Goal: Information Seeking & Learning: Learn about a topic

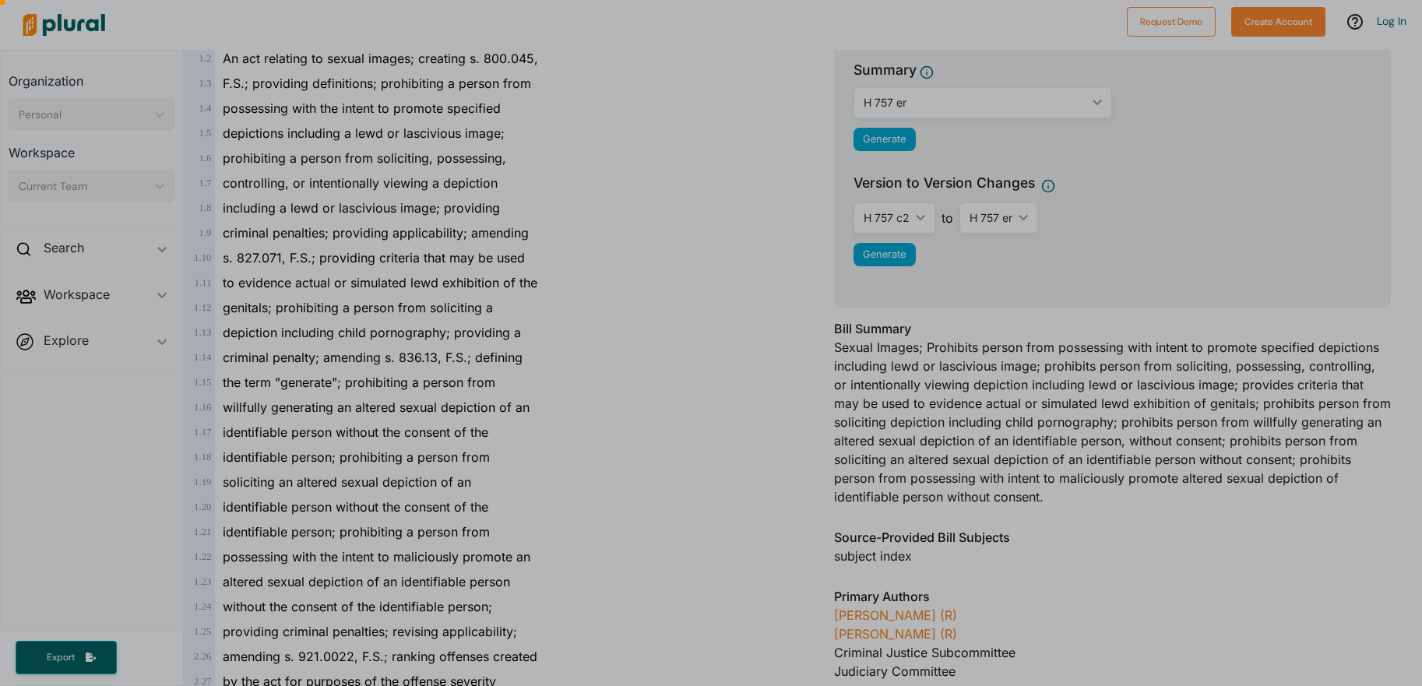
scroll to position [21, 0]
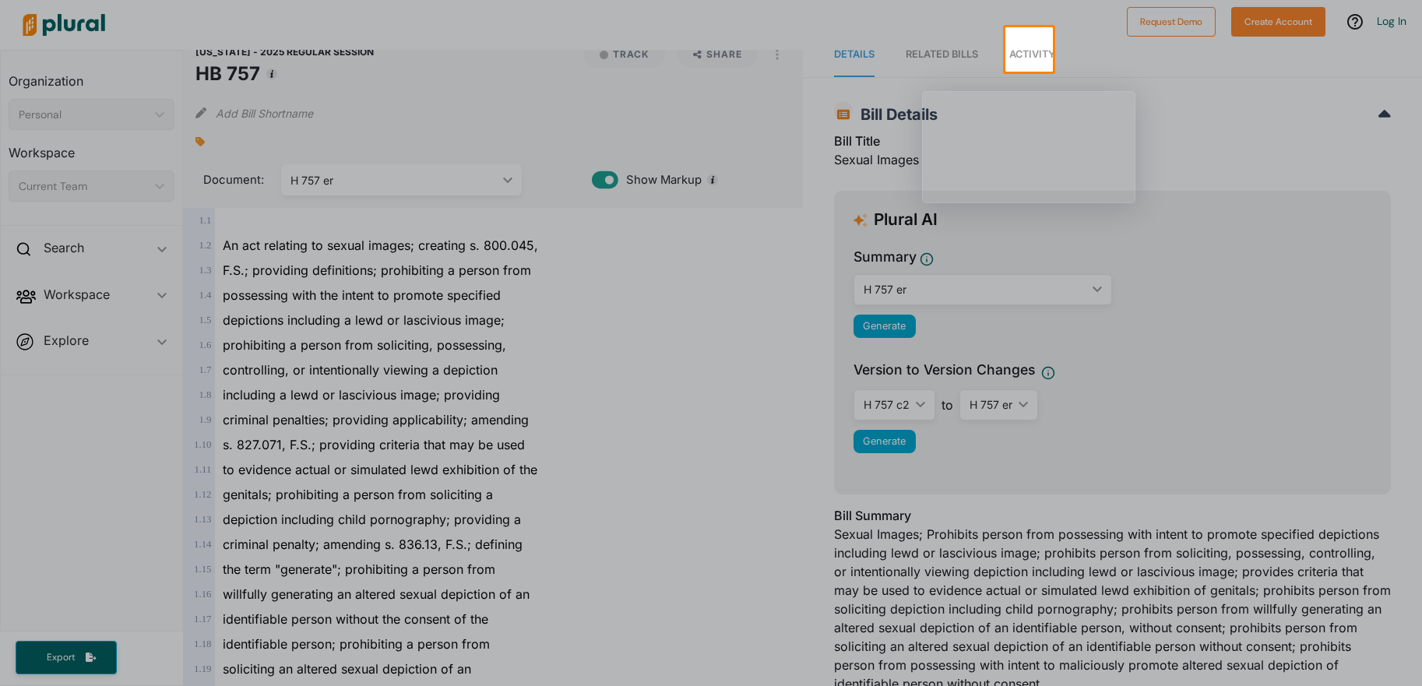
drag, startPoint x: 308, startPoint y: 346, endPoint x: 354, endPoint y: 344, distance: 46.0
click at [354, 344] on div at bounding box center [711, 381] width 1422 height 609
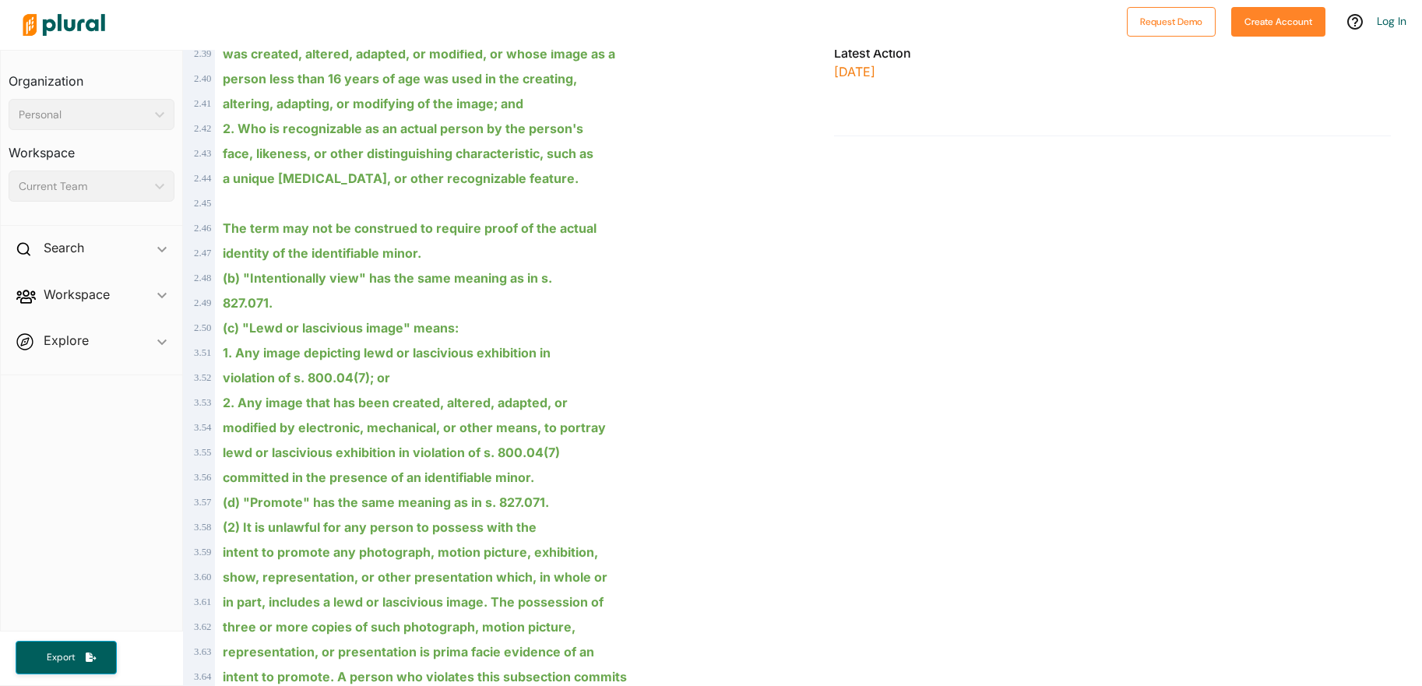
scroll to position [1168, 0]
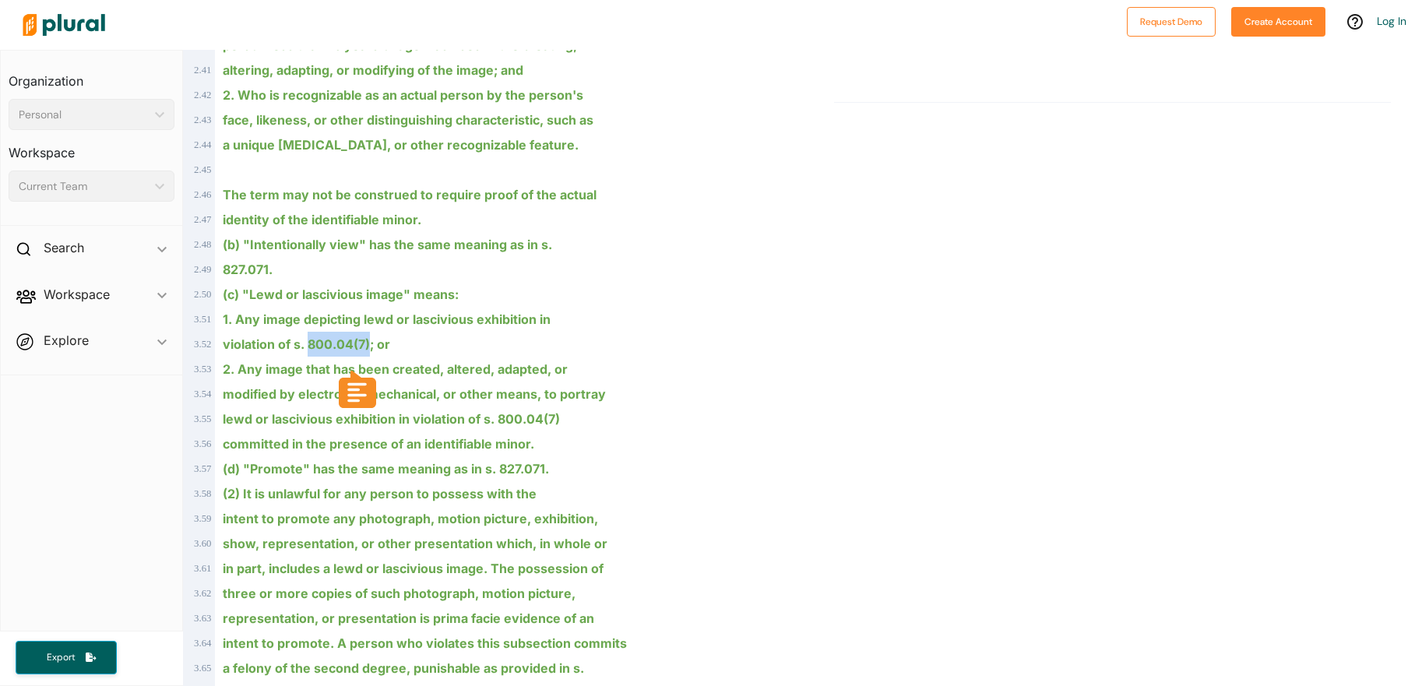
drag, startPoint x: 307, startPoint y: 347, endPoint x: 368, endPoint y: 346, distance: 61.6
click at [368, 346] on ins "violation of s. 800.04(7); or" at bounding box center [306, 344] width 167 height 16
click at [354, 395] on icon at bounding box center [357, 392] width 19 height 19
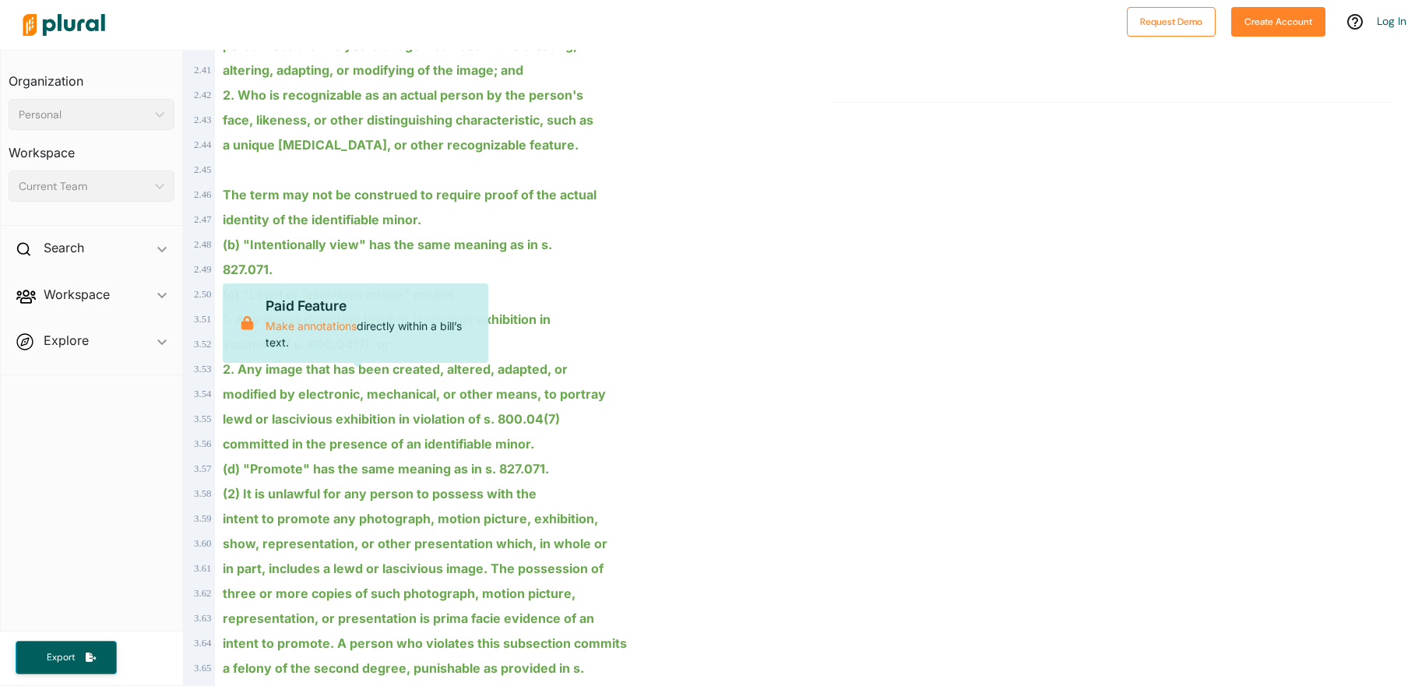
click at [527, 316] on ins "1. Any image depicting lewd or lascivious exhibition in" at bounding box center [387, 320] width 328 height 16
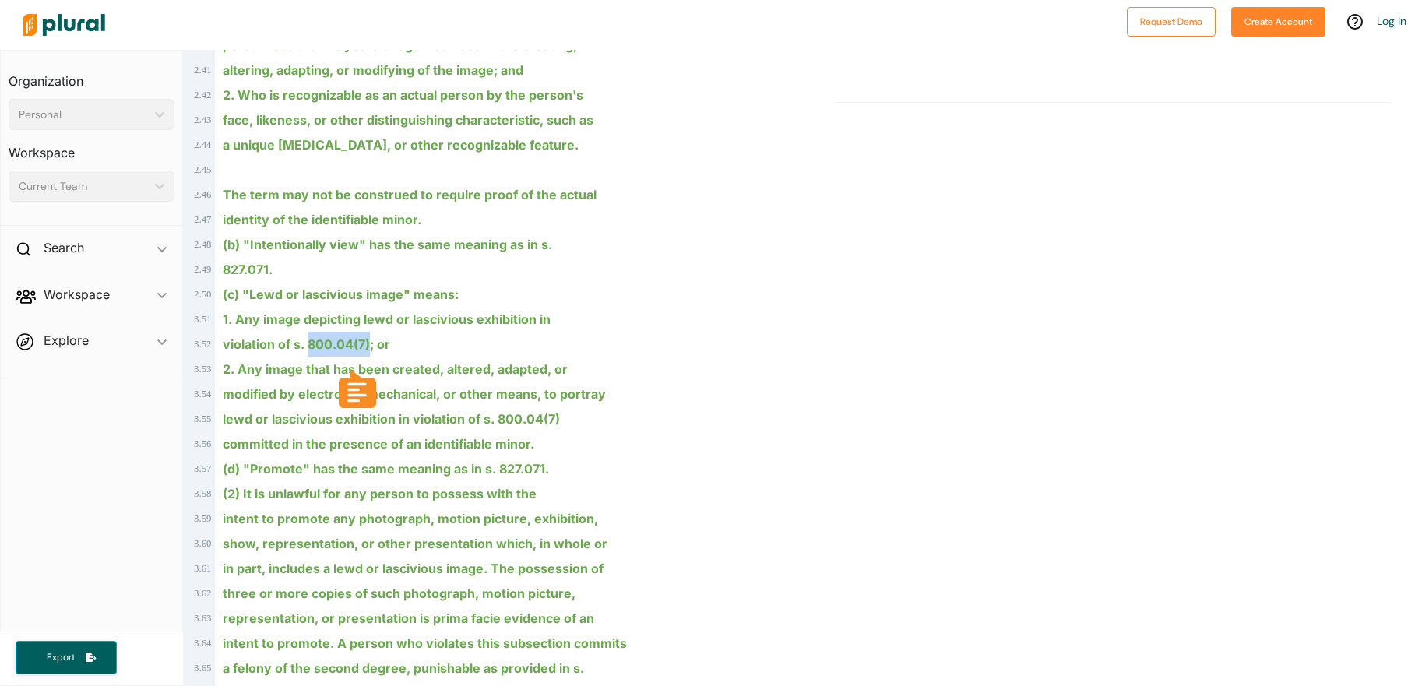
drag, startPoint x: 308, startPoint y: 343, endPoint x: 369, endPoint y: 347, distance: 61.7
click at [369, 347] on ins "violation of s. 800.04(7); or" at bounding box center [306, 344] width 167 height 16
